Goal: Task Accomplishment & Management: Complete application form

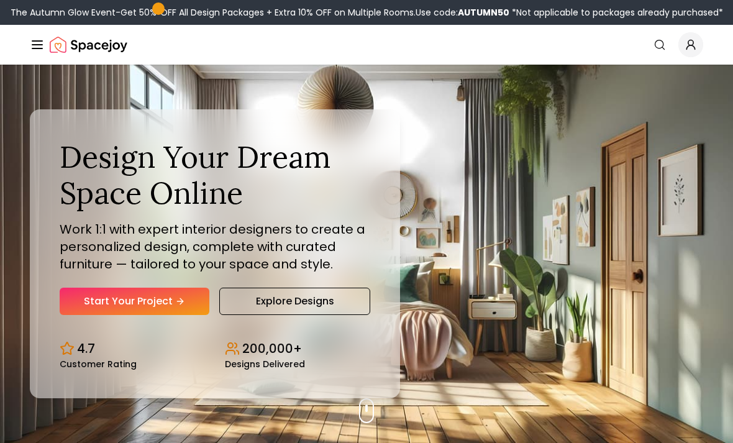
click at [642, 1] on div "The Autumn Glow Event-Get 50% OFF All Design Packages + Extra 10% OFF on Multip…" at bounding box center [366, 12] width 733 height 25
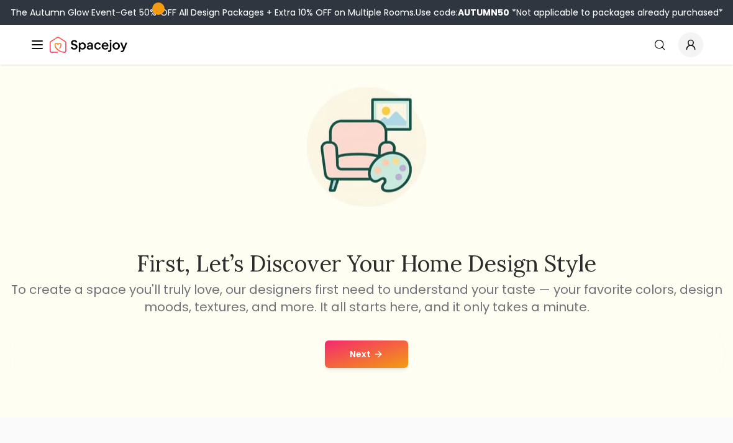
scroll to position [30, 0]
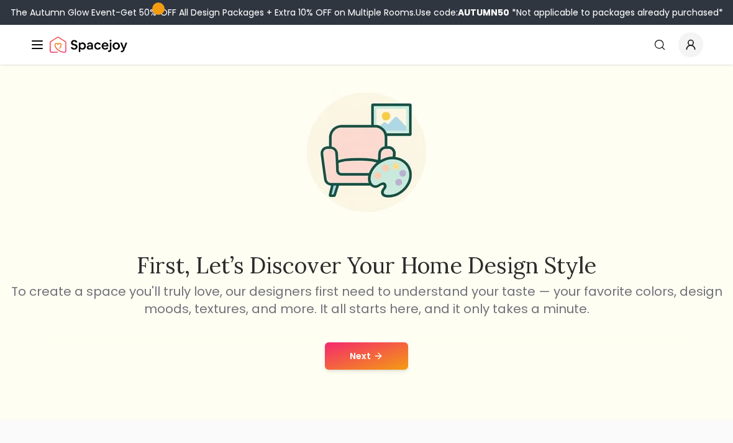
click at [395, 357] on button "Next" at bounding box center [366, 355] width 83 height 27
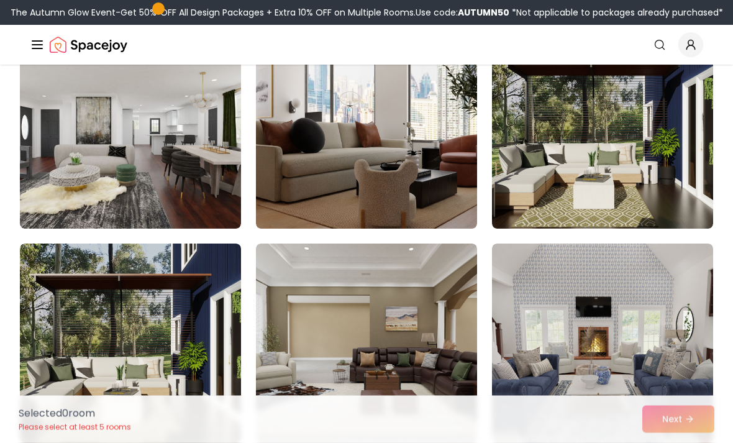
scroll to position [166, 0]
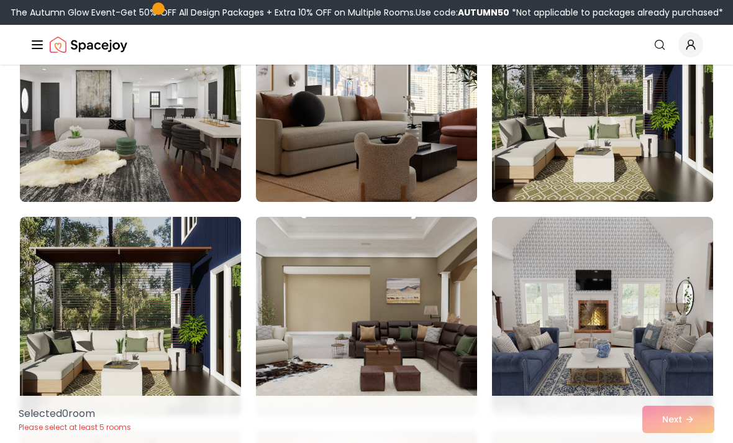
click at [365, 332] on img at bounding box center [366, 316] width 232 height 209
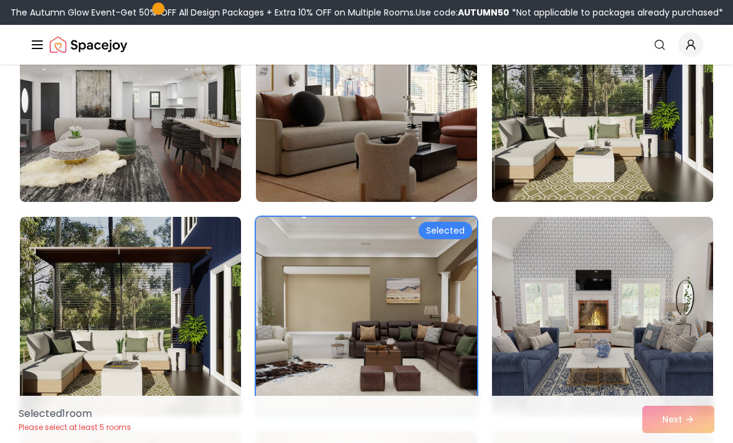
click at [339, 350] on img at bounding box center [366, 316] width 232 height 209
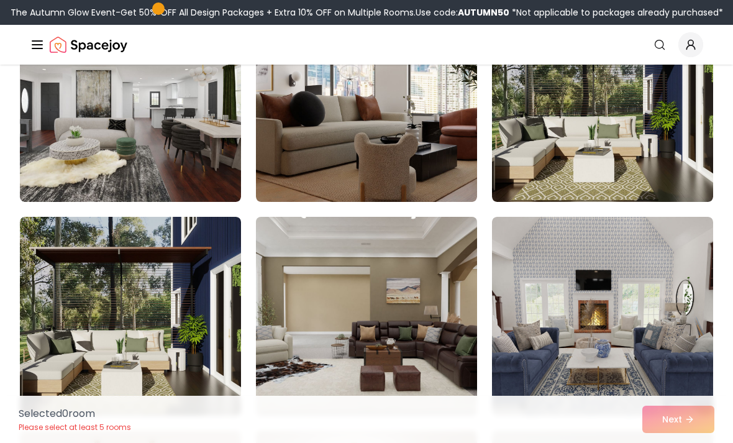
click at [421, 348] on img at bounding box center [366, 316] width 232 height 209
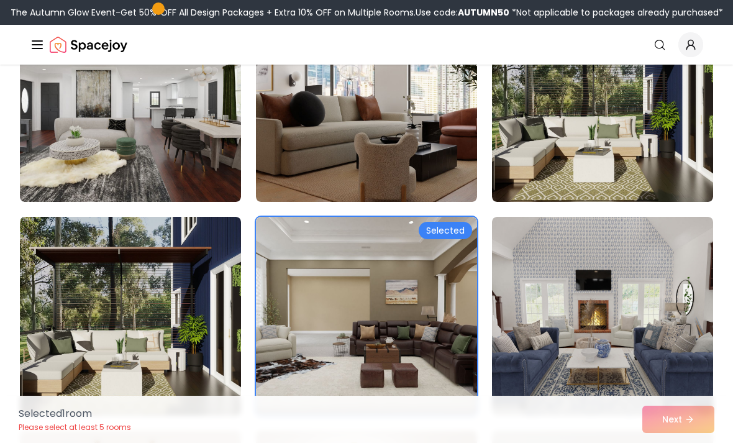
click at [695, 442] on div "Selected 1 room Please select at least 5 rooms Next" at bounding box center [367, 419] width 716 height 47
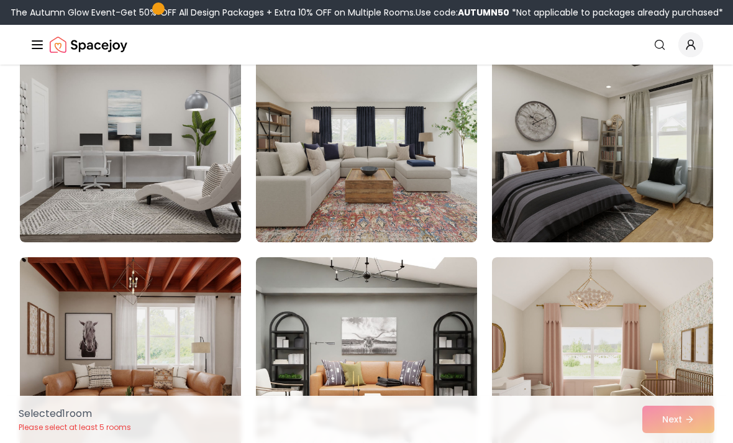
scroll to position [1626, 0]
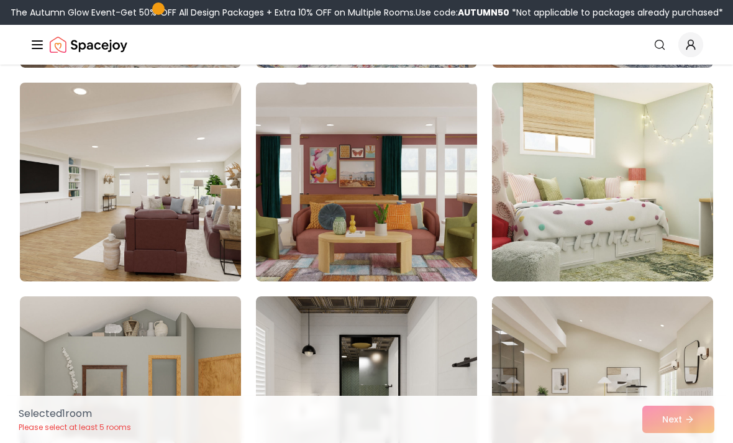
click at [168, 239] on img at bounding box center [130, 182] width 232 height 209
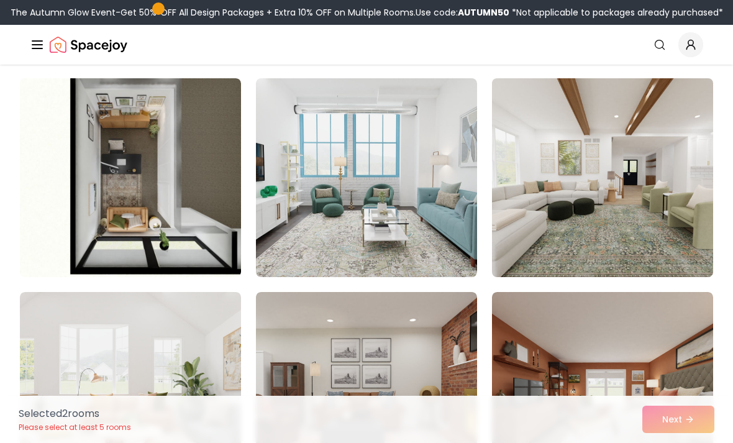
click at [580, 210] on img at bounding box center [603, 177] width 232 height 209
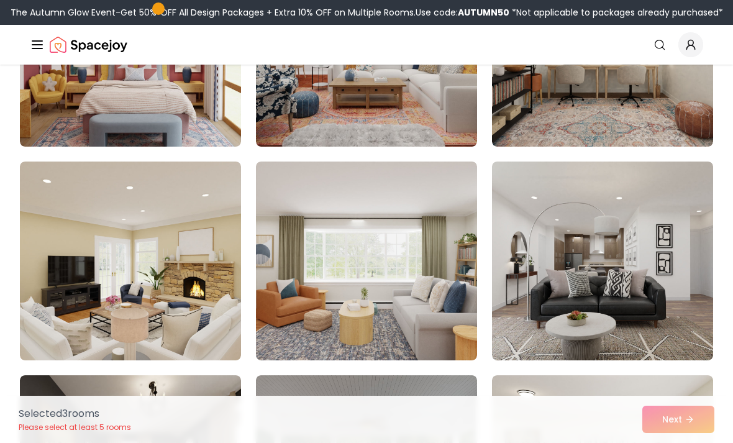
scroll to position [3462, 0]
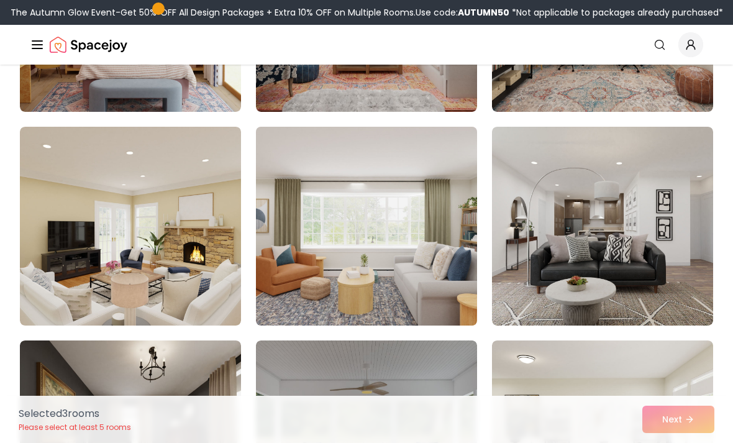
click at [372, 303] on img at bounding box center [366, 226] width 232 height 209
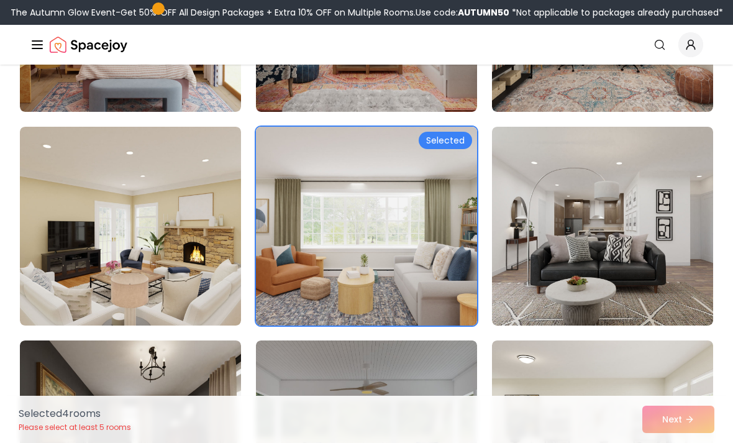
click at [377, 308] on img at bounding box center [366, 226] width 232 height 209
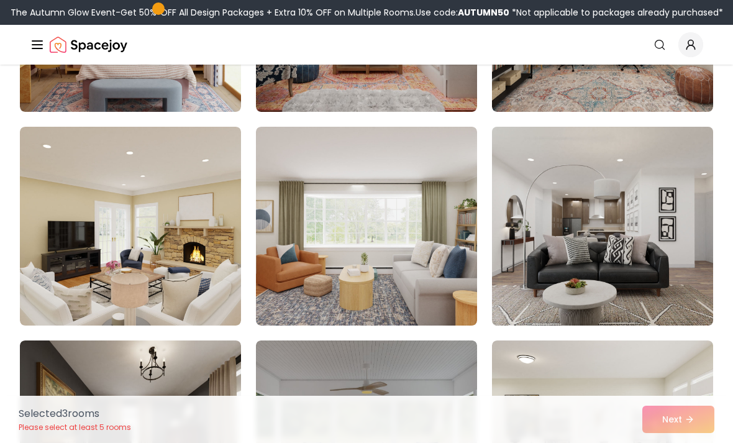
click at [543, 221] on img at bounding box center [603, 226] width 232 height 209
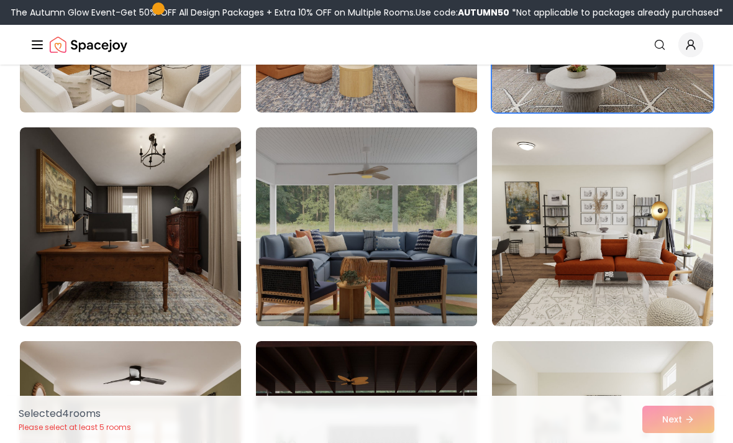
click at [430, 269] on img at bounding box center [366, 226] width 232 height 209
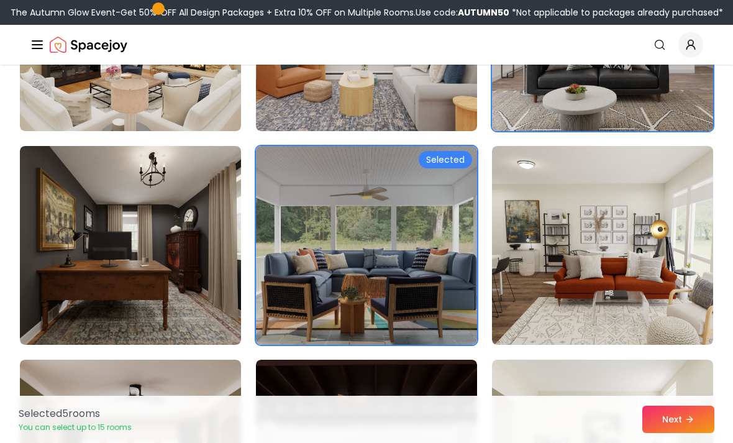
click at [598, 101] on img at bounding box center [603, 31] width 232 height 209
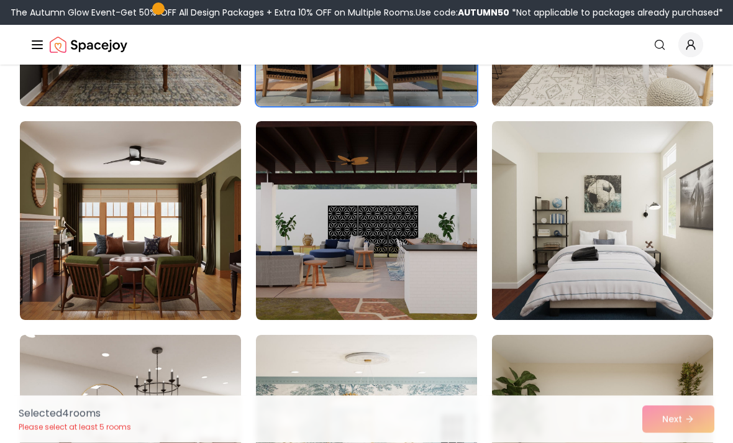
scroll to position [3896, 0]
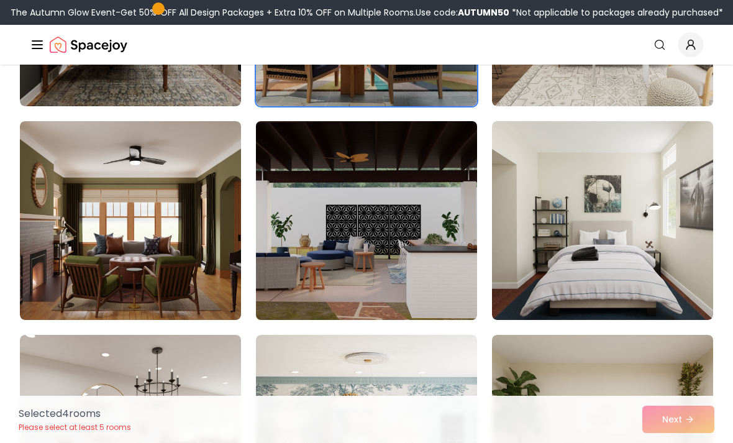
click at [423, 280] on img at bounding box center [366, 220] width 232 height 209
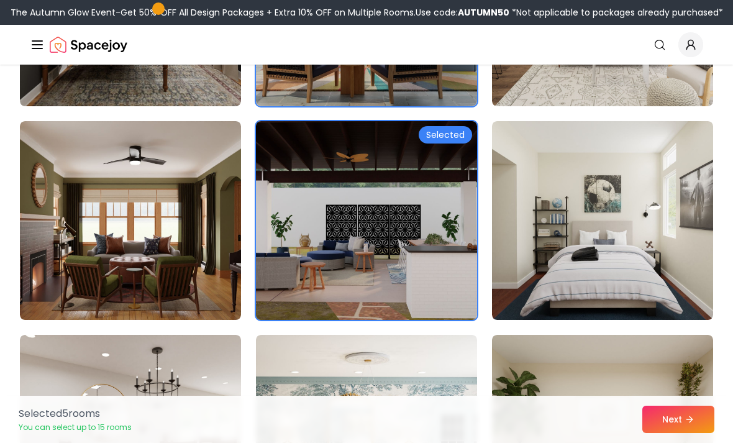
click at [426, 285] on img at bounding box center [366, 220] width 232 height 209
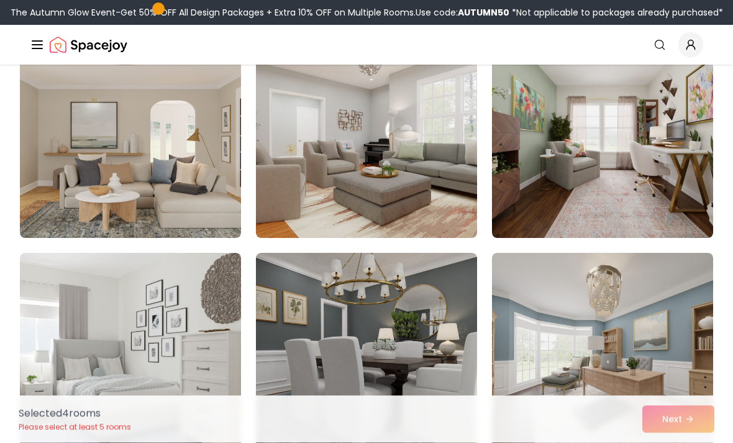
scroll to position [4409, 0]
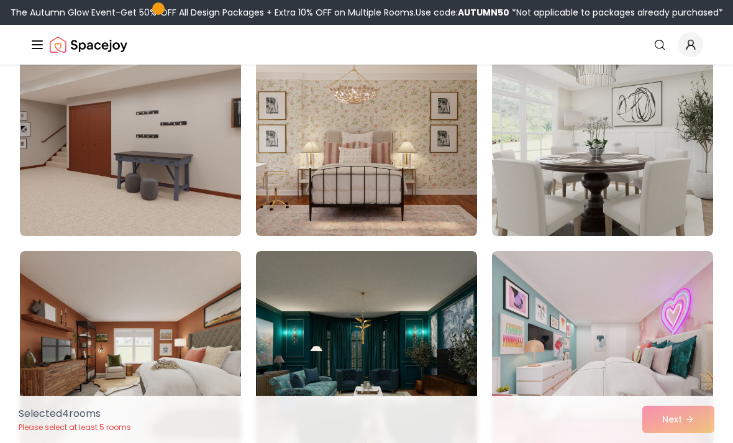
click at [197, 187] on img at bounding box center [130, 136] width 232 height 209
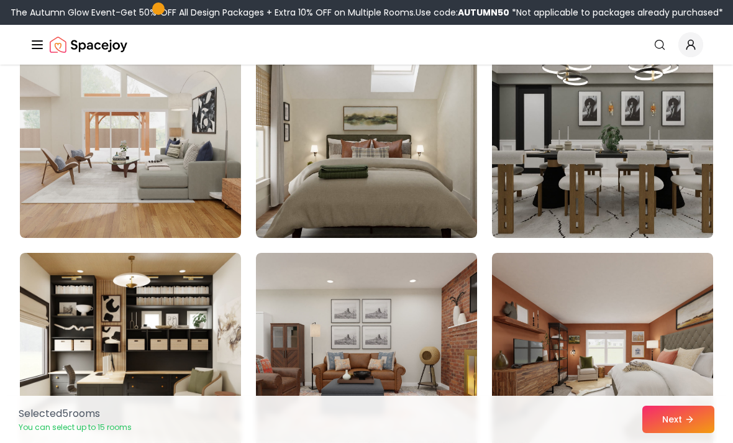
click at [160, 208] on img at bounding box center [130, 138] width 232 height 209
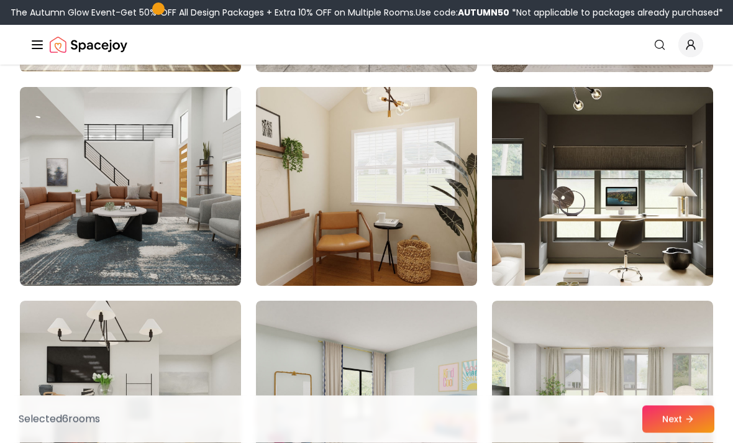
scroll to position [6497, 0]
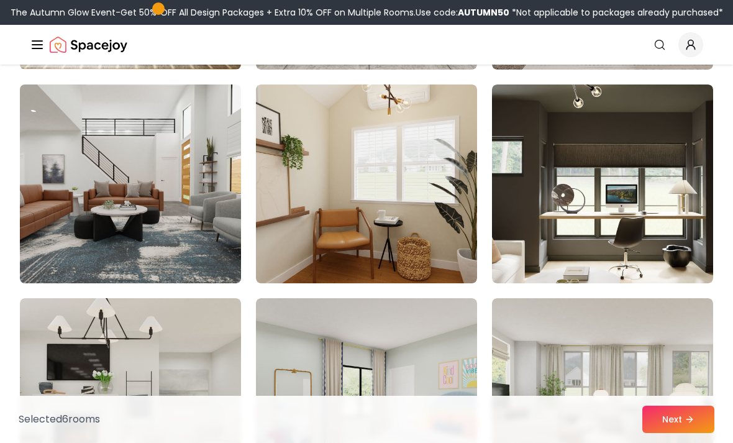
click at [201, 237] on img at bounding box center [130, 184] width 232 height 209
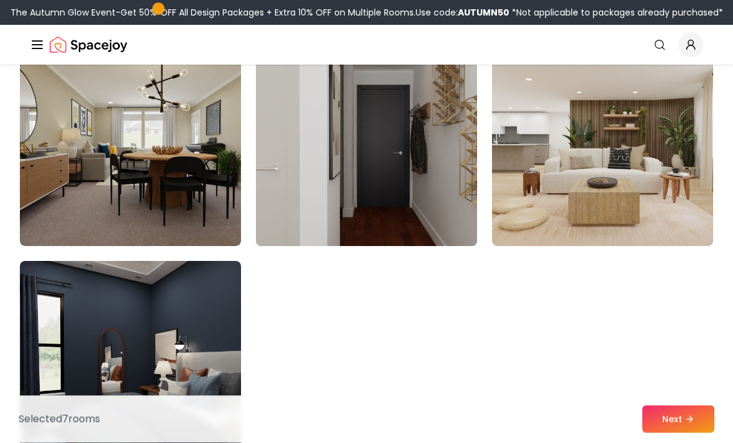
scroll to position [6962, 0]
click at [414, 224] on img at bounding box center [366, 146] width 232 height 209
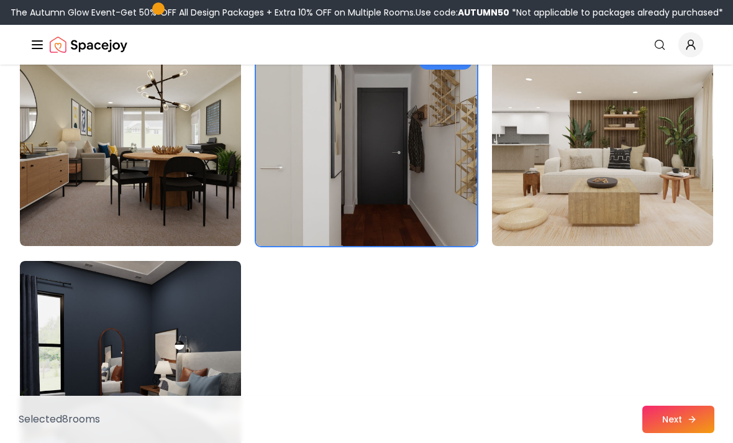
click at [674, 433] on button "Next" at bounding box center [679, 419] width 72 height 27
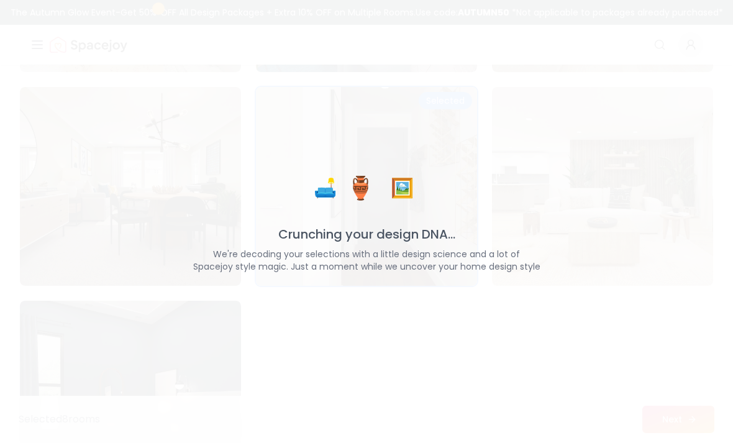
click at [678, 442] on div "🛋️ 🏺 🖼️ Crunching your design DNA... We're decoding your selections with a litt…" at bounding box center [366, 221] width 733 height 443
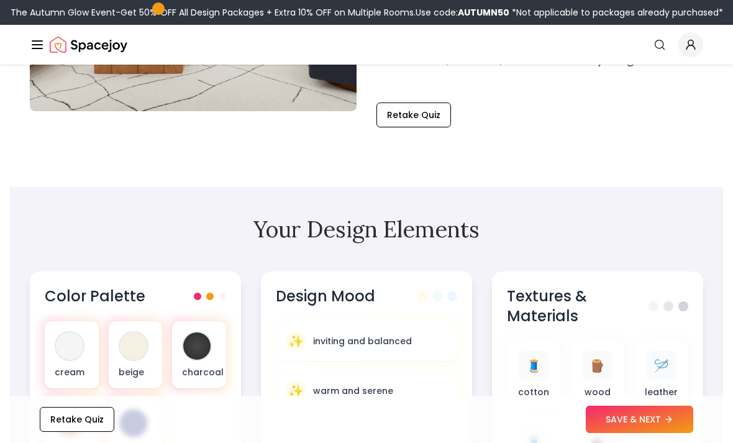
scroll to position [275, 0]
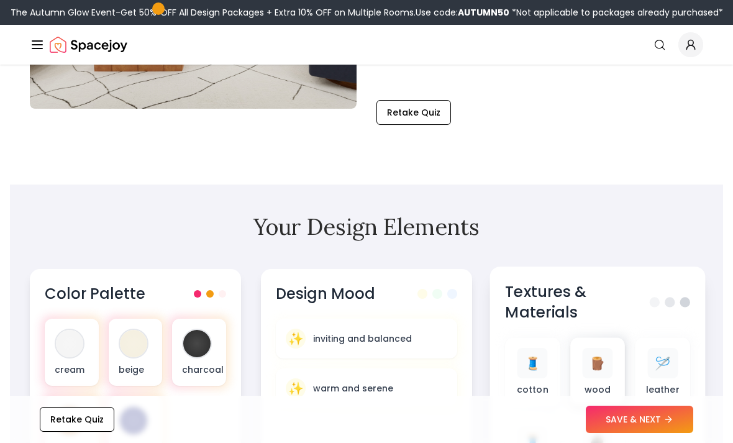
click at [615, 360] on div "🪵 wood" at bounding box center [597, 372] width 35 height 48
click at [656, 433] on button "SAVE & NEXT" at bounding box center [640, 419] width 108 height 27
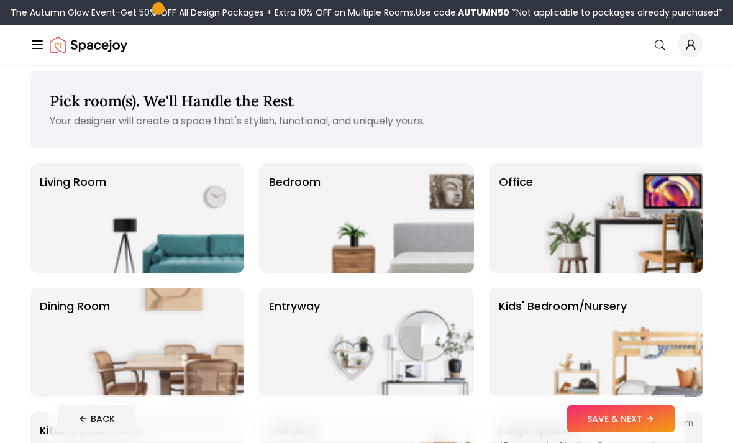
scroll to position [8, 0]
click at [66, 243] on p "Living Room" at bounding box center [73, 217] width 66 height 89
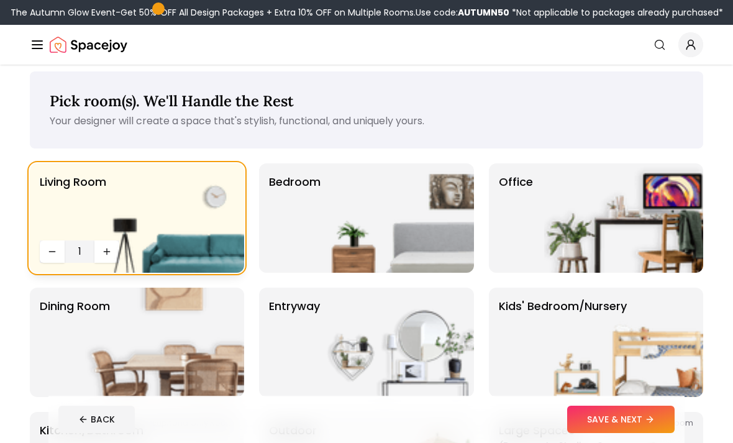
click at [106, 250] on img at bounding box center [164, 217] width 159 height 109
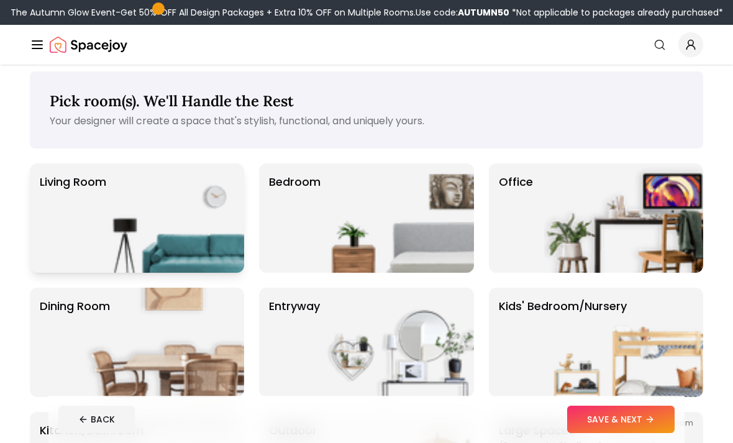
click at [76, 240] on p "Living Room" at bounding box center [73, 217] width 66 height 89
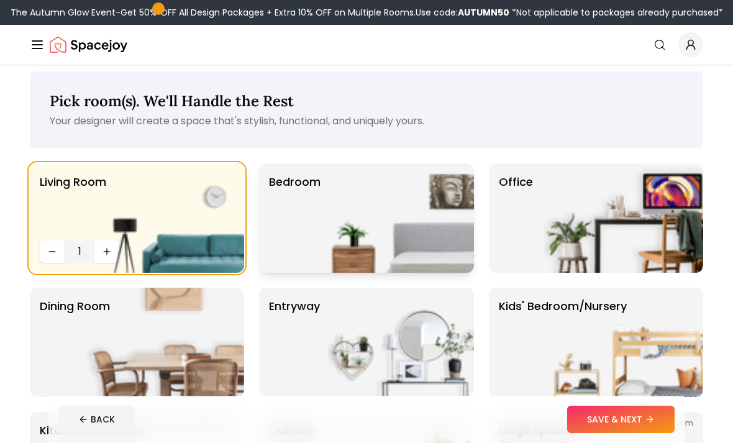
click at [372, 267] on img at bounding box center [394, 217] width 159 height 109
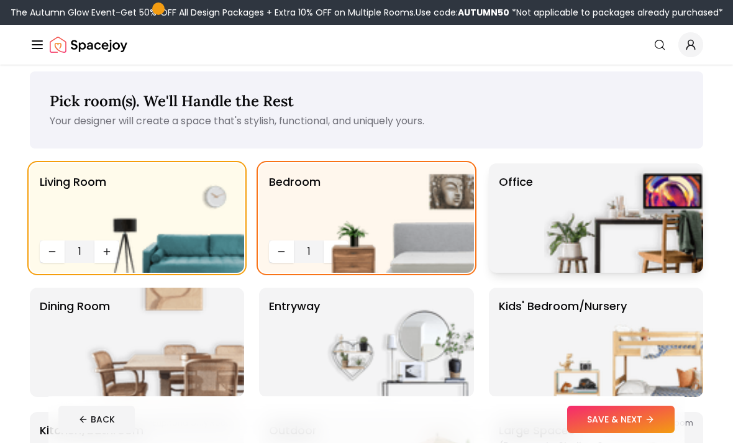
click at [580, 250] on img at bounding box center [623, 217] width 159 height 109
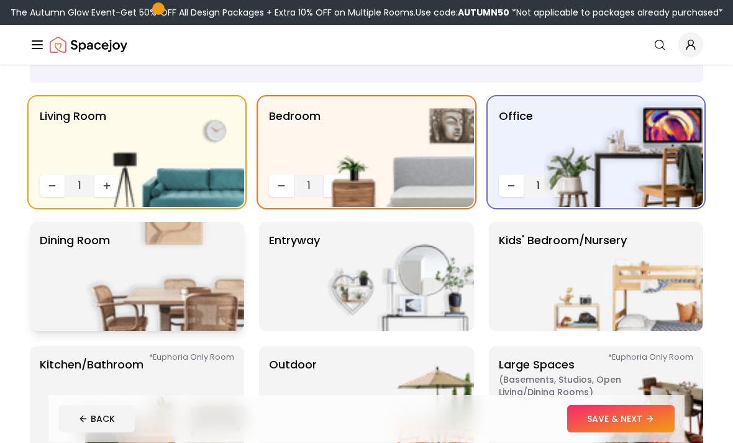
scroll to position [74, 0]
click at [97, 293] on img at bounding box center [164, 276] width 159 height 109
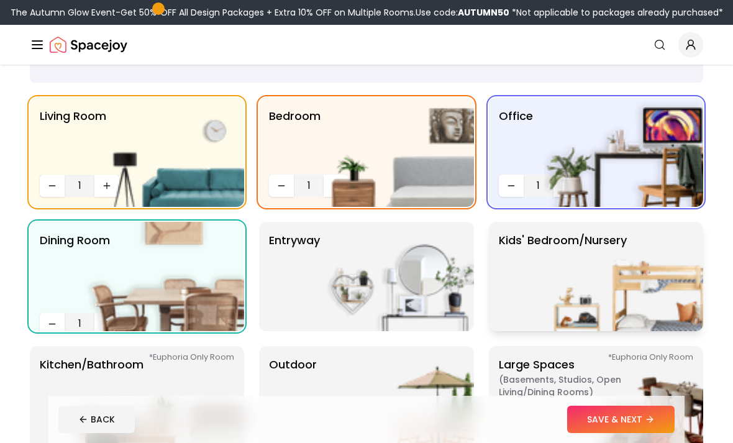
click at [579, 282] on img at bounding box center [623, 276] width 159 height 109
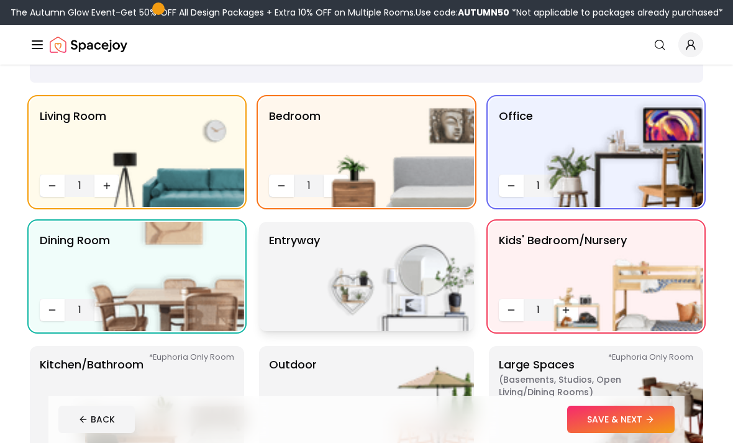
click at [439, 301] on img at bounding box center [394, 276] width 159 height 109
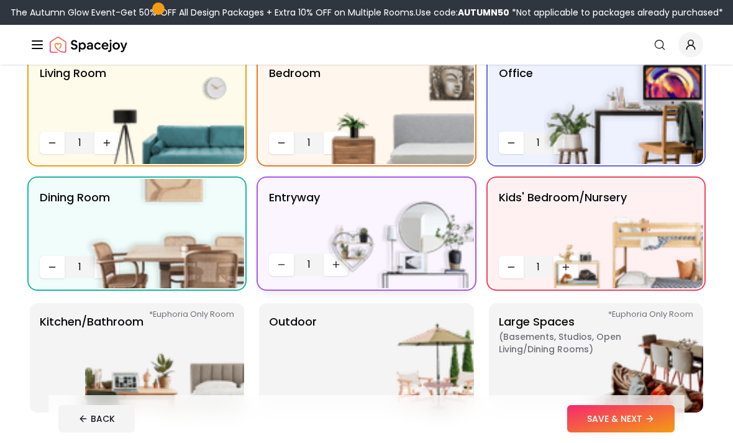
scroll to position [191, 0]
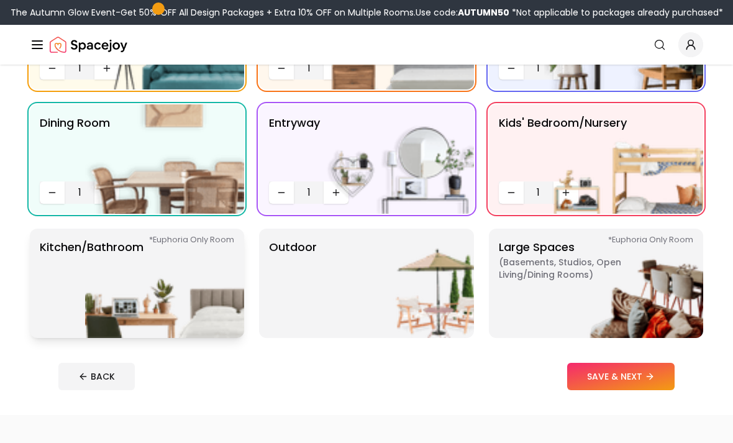
click at [89, 321] on img at bounding box center [164, 283] width 159 height 109
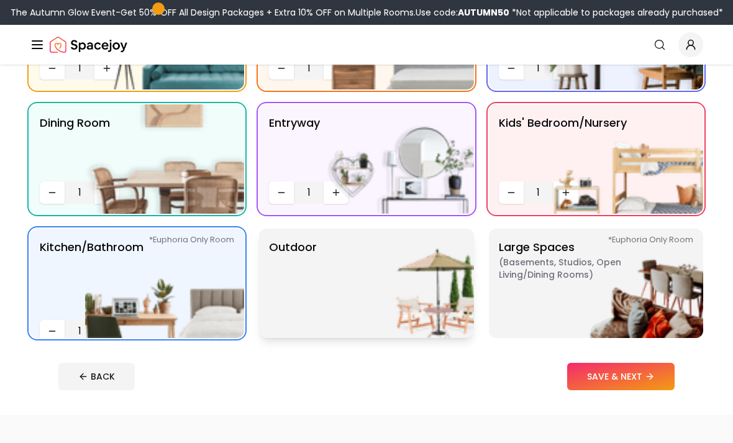
click at [430, 313] on img at bounding box center [394, 283] width 159 height 109
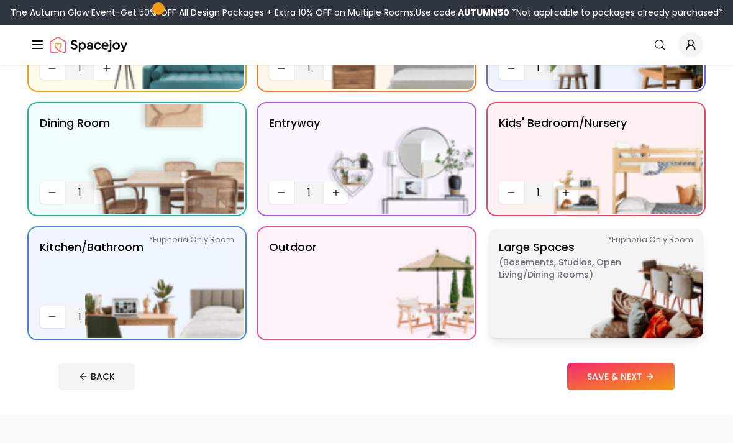
click at [588, 296] on img at bounding box center [623, 283] width 159 height 109
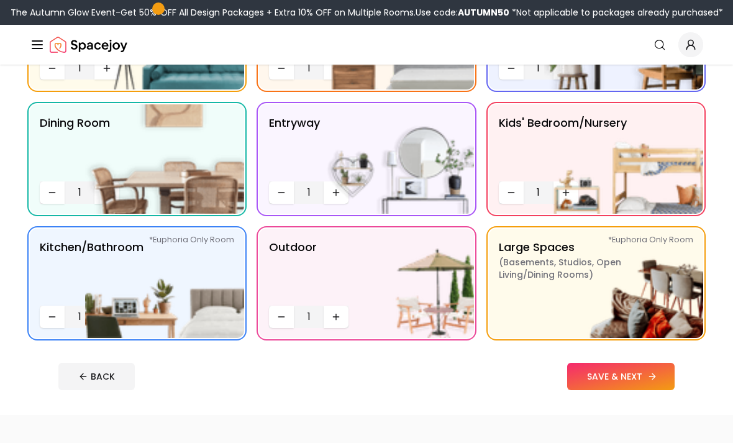
click at [650, 367] on button "SAVE & NEXT" at bounding box center [621, 376] width 108 height 27
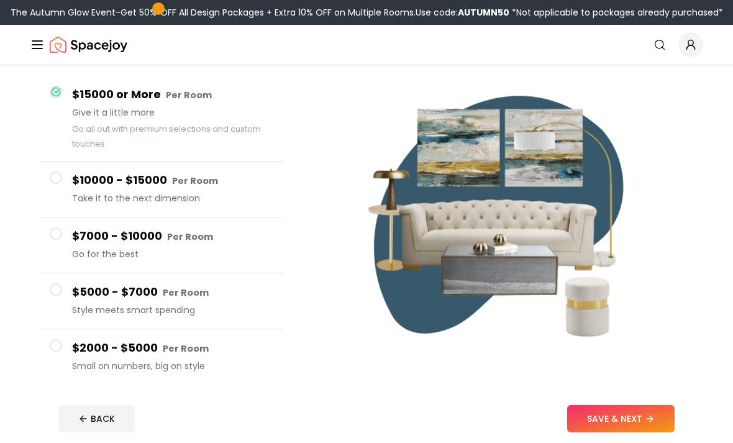
click at [50, 335] on button "$2000 - $5000 Per Room Small on numbers, big on style" at bounding box center [162, 357] width 244 height 55
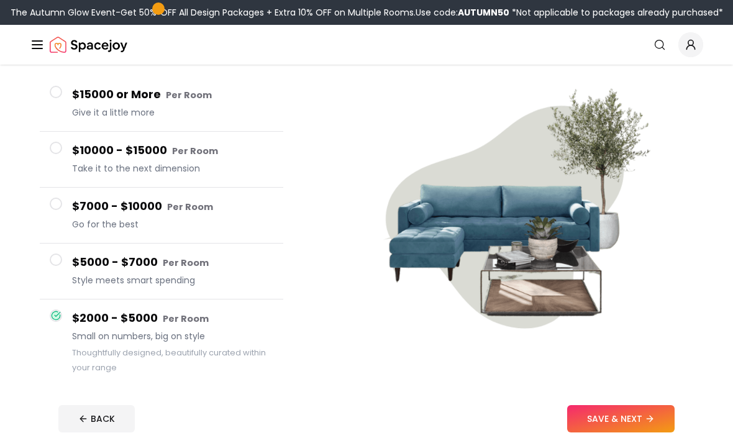
scroll to position [106, 0]
click at [52, 91] on span at bounding box center [56, 92] width 12 height 12
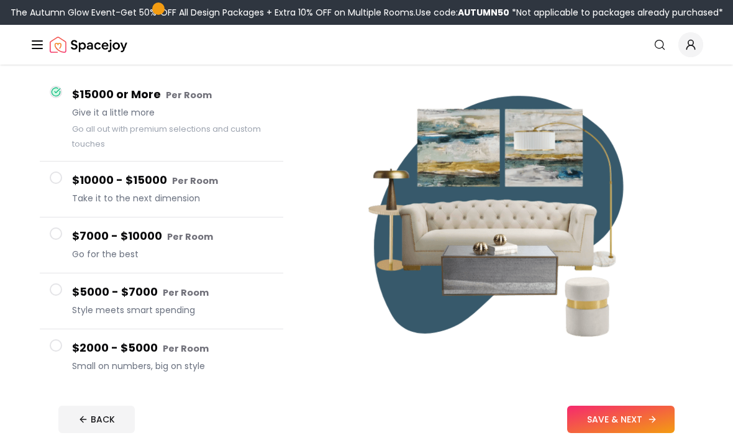
click at [617, 433] on button "SAVE & NEXT" at bounding box center [621, 419] width 108 height 27
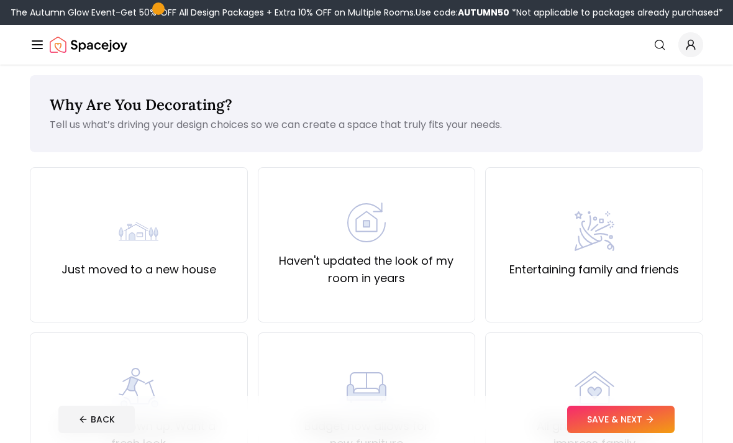
scroll to position [6, 0]
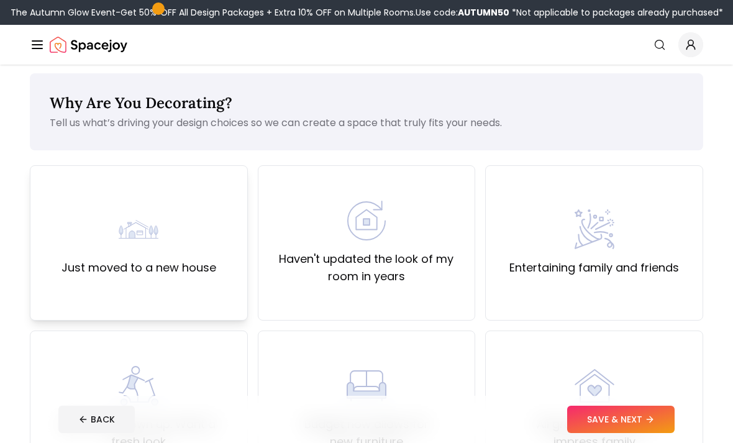
click at [66, 287] on div "Just moved to a new house" at bounding box center [139, 242] width 218 height 155
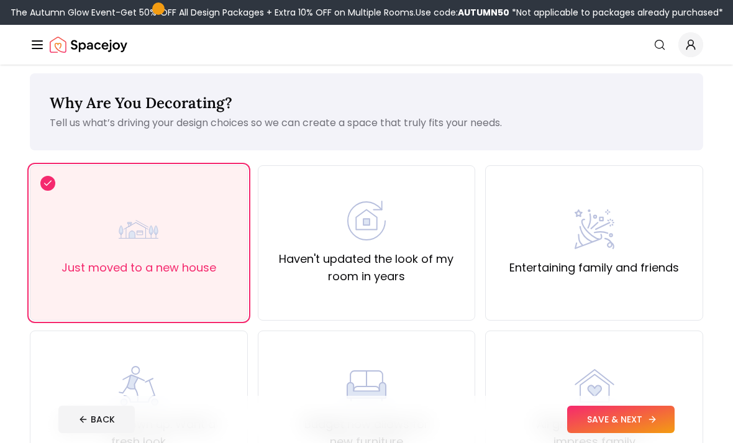
click at [654, 433] on button "SAVE & NEXT" at bounding box center [621, 419] width 108 height 27
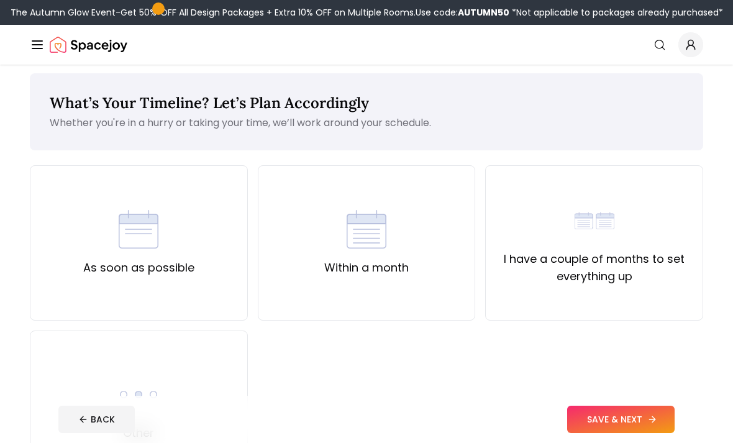
click at [640, 433] on button "SAVE & NEXT" at bounding box center [621, 419] width 108 height 27
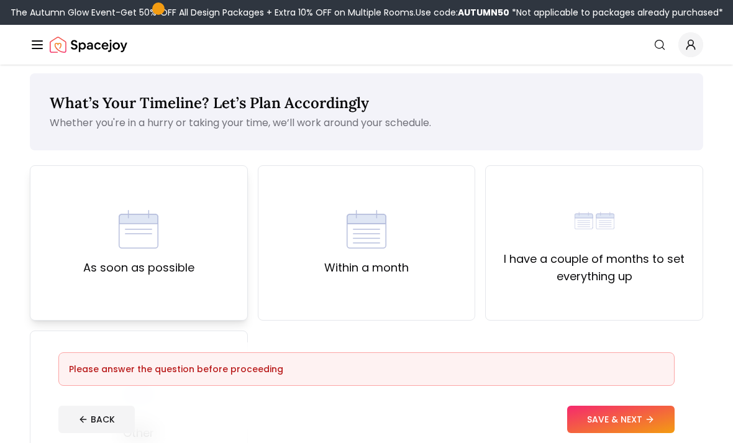
click at [62, 288] on div "As soon as possible" at bounding box center [139, 242] width 218 height 155
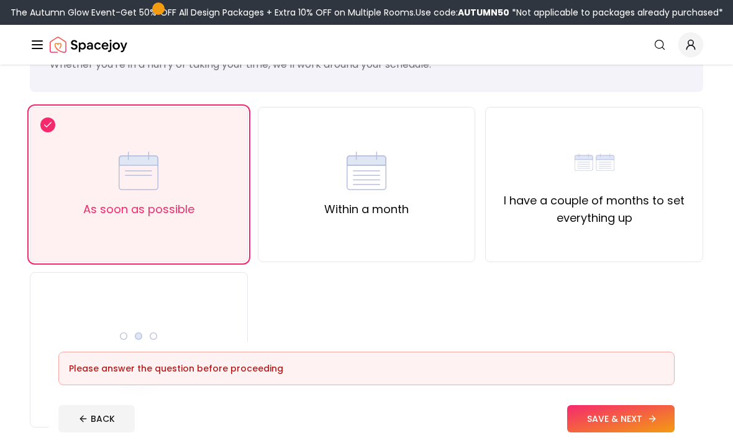
click at [645, 433] on button "SAVE & NEXT" at bounding box center [621, 419] width 108 height 27
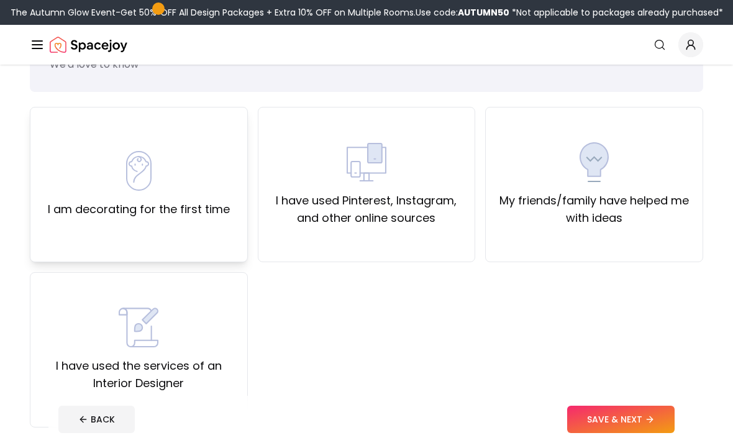
click at [71, 227] on div "I am decorating for the first time" at bounding box center [139, 184] width 218 height 155
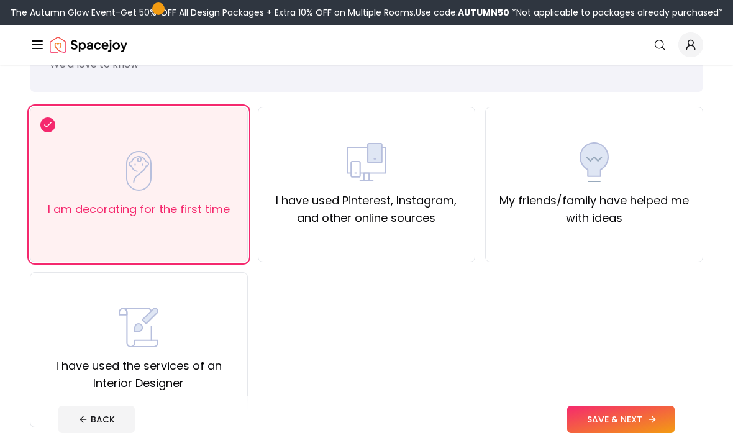
click at [640, 433] on button "SAVE & NEXT" at bounding box center [621, 419] width 108 height 27
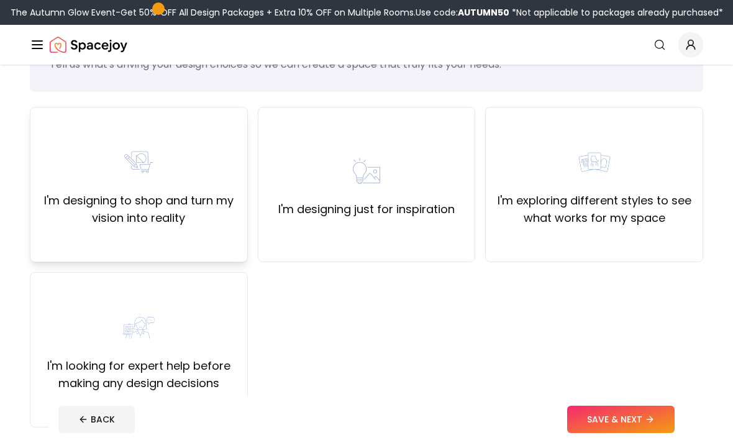
click at [55, 236] on div "I'm designing to shop and turn my vision into reality" at bounding box center [139, 184] width 218 height 155
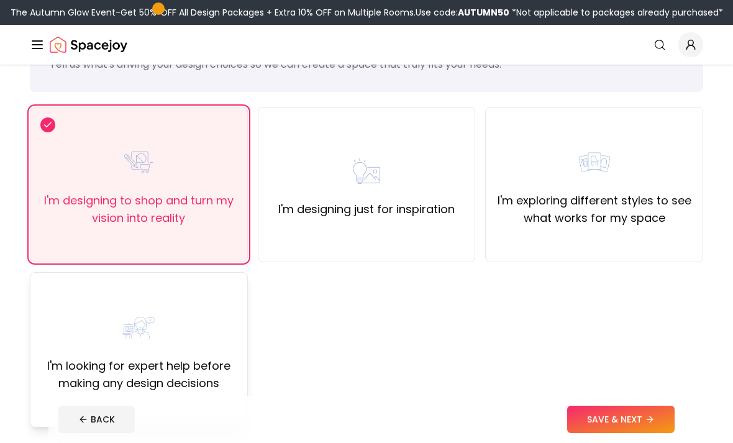
click at [75, 341] on div "I'm looking for expert help before making any design decisions" at bounding box center [138, 350] width 197 height 85
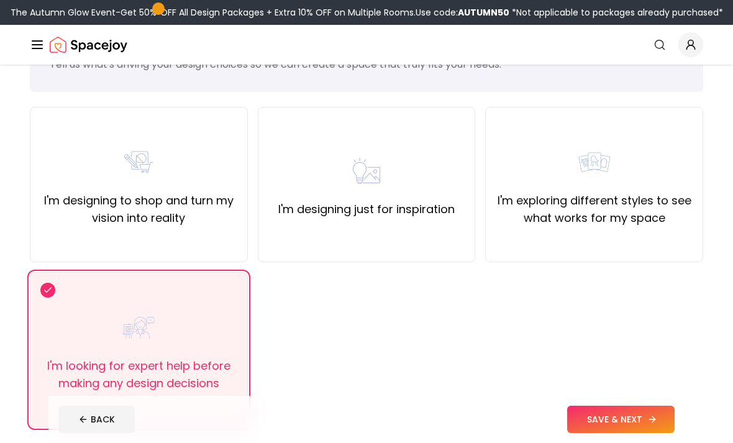
click at [638, 433] on button "SAVE & NEXT" at bounding box center [621, 419] width 108 height 27
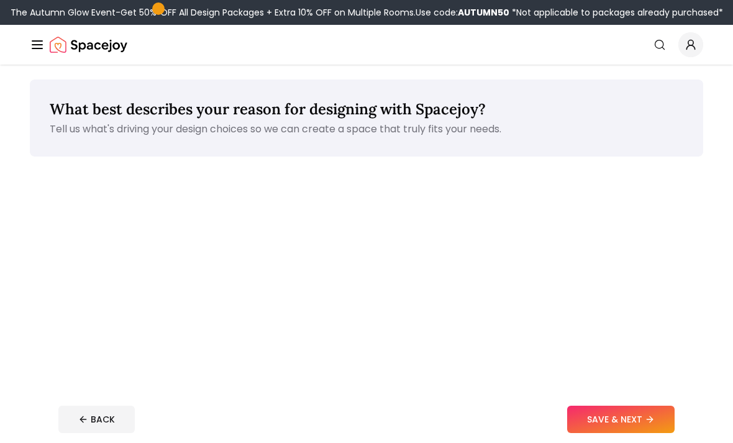
scroll to position [104, 0]
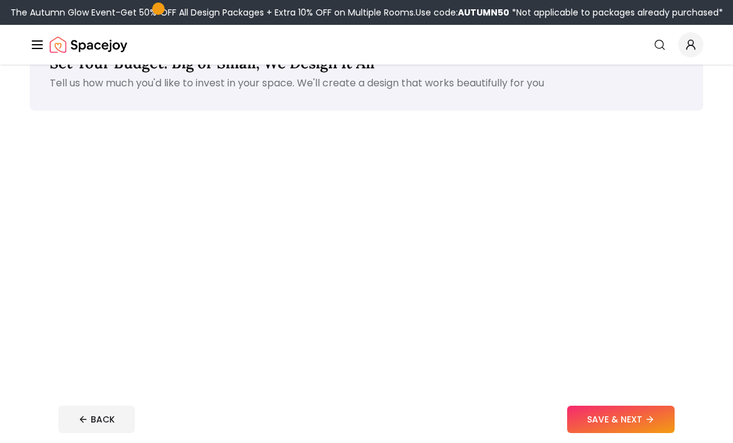
scroll to position [231, 0]
